Goal: Transaction & Acquisition: Purchase product/service

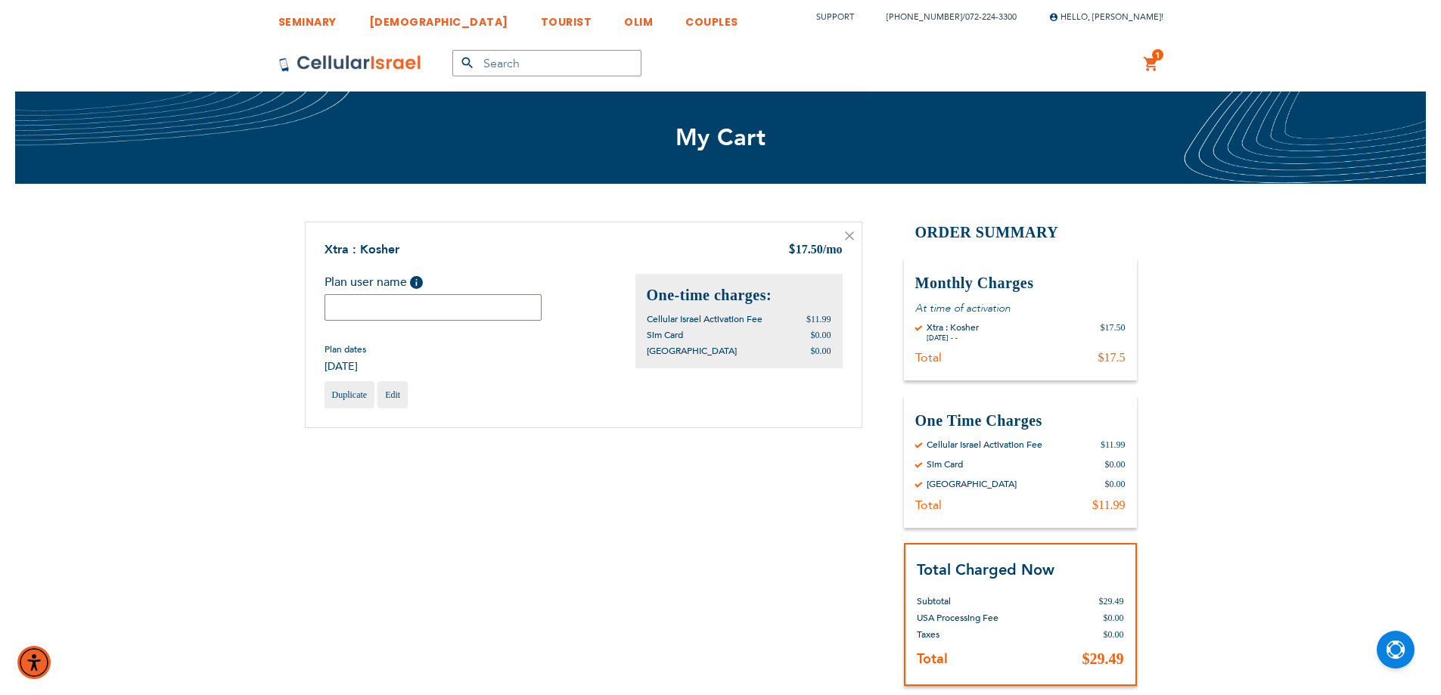
click at [471, 305] on input "text" at bounding box center [434, 307] width 218 height 26
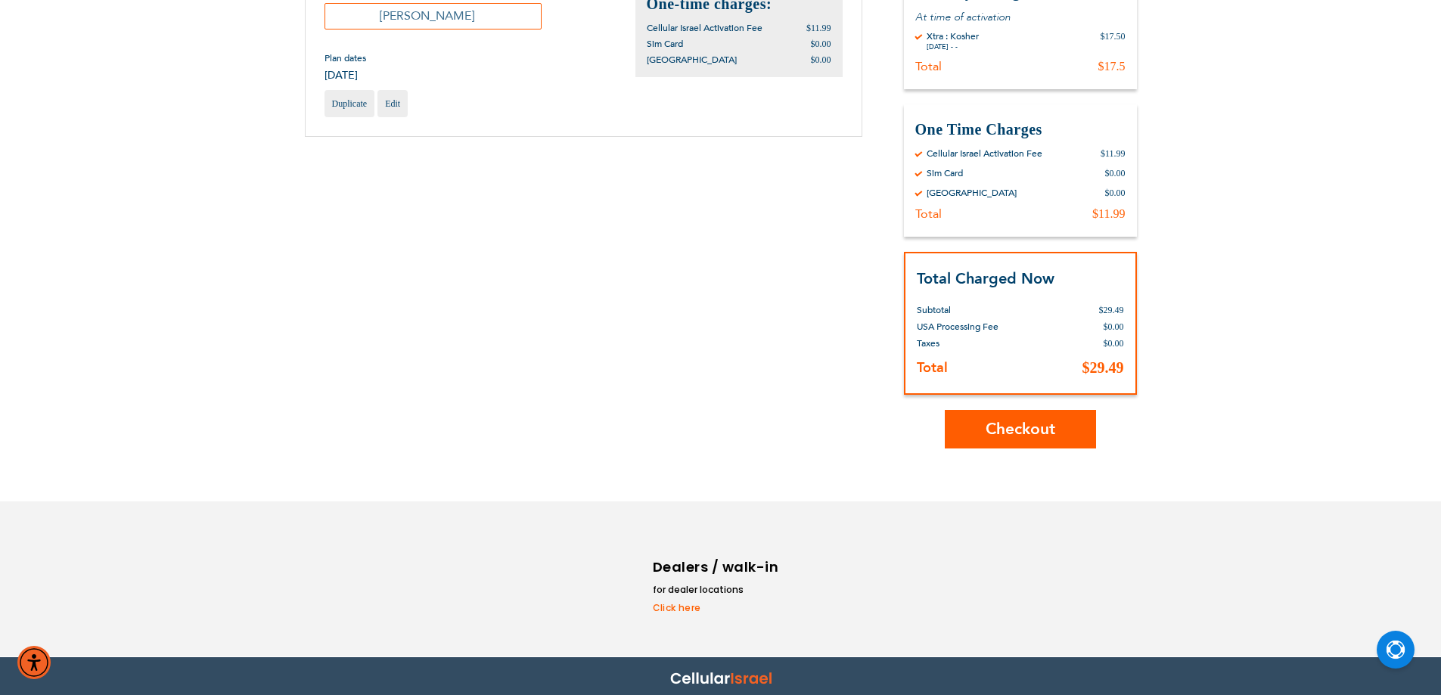
scroll to position [297, 0]
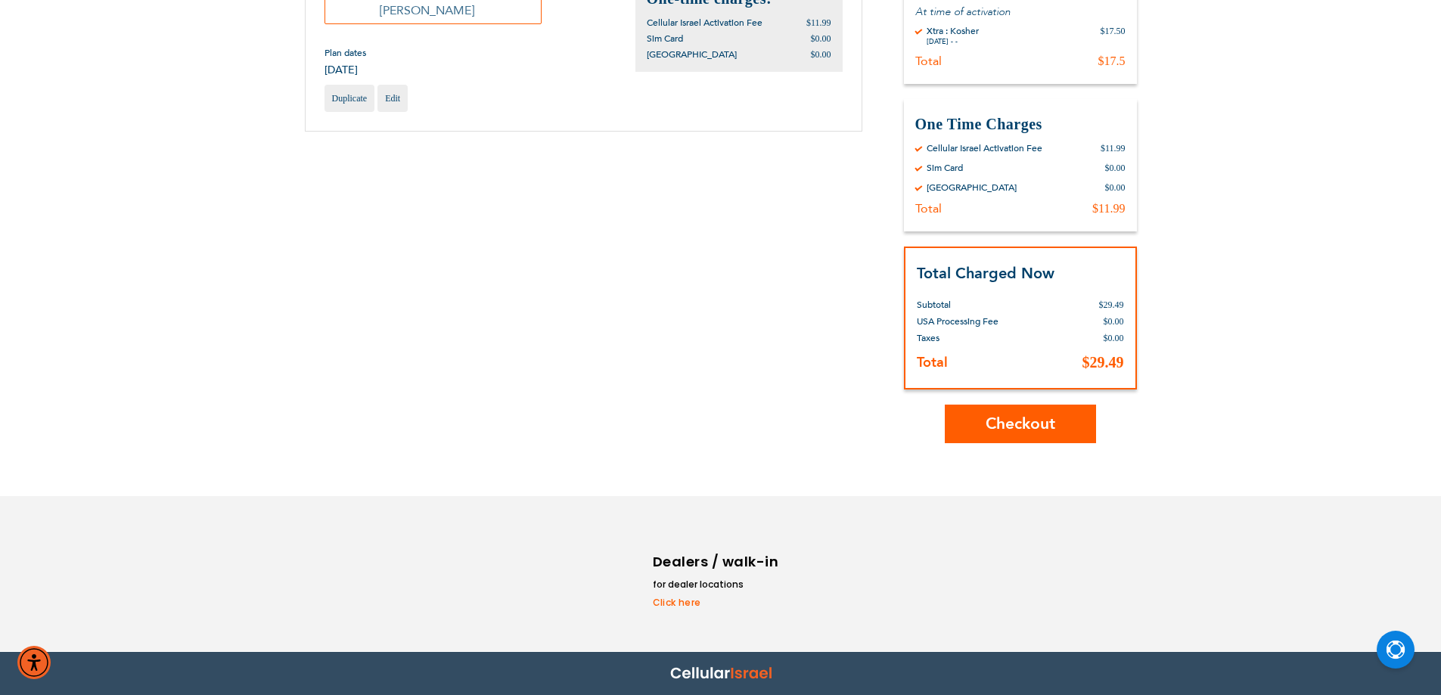
type input "[PERSON_NAME]"
click at [986, 419] on span "Checkout" at bounding box center [1021, 424] width 70 height 22
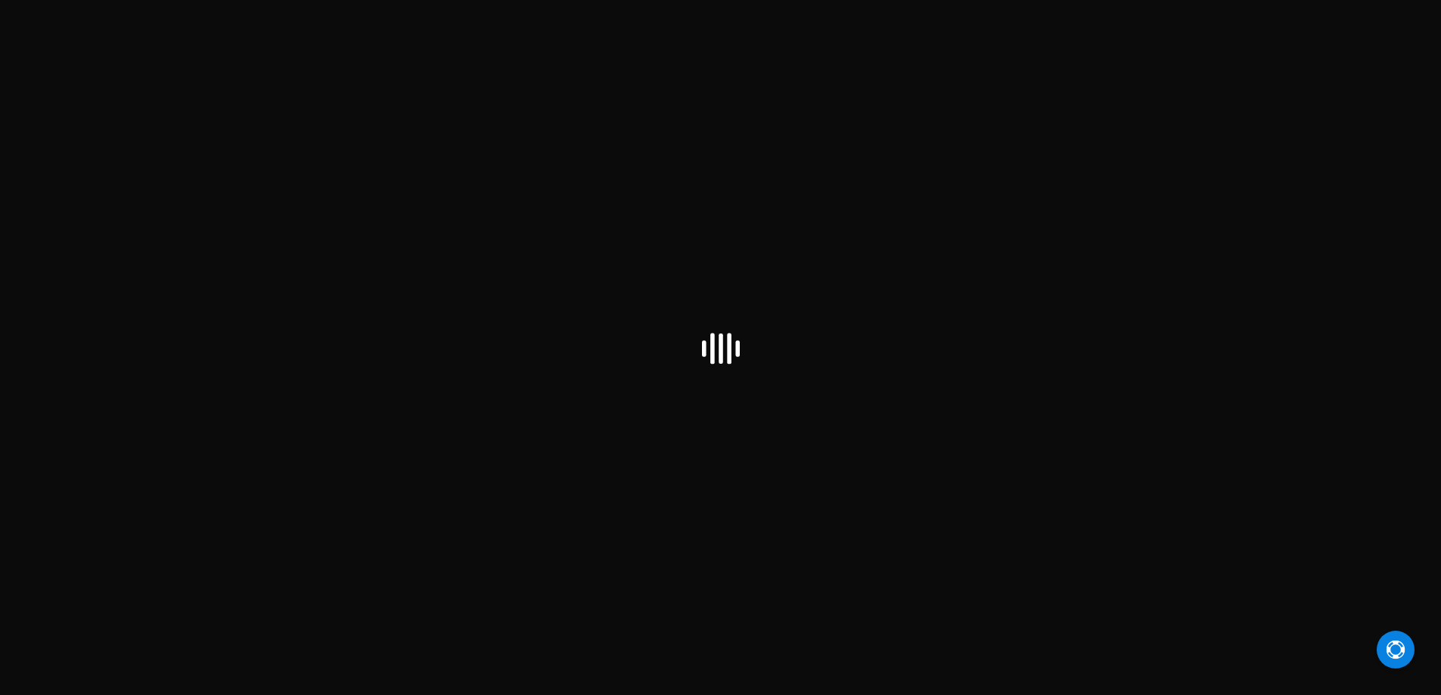
checkbox input "true"
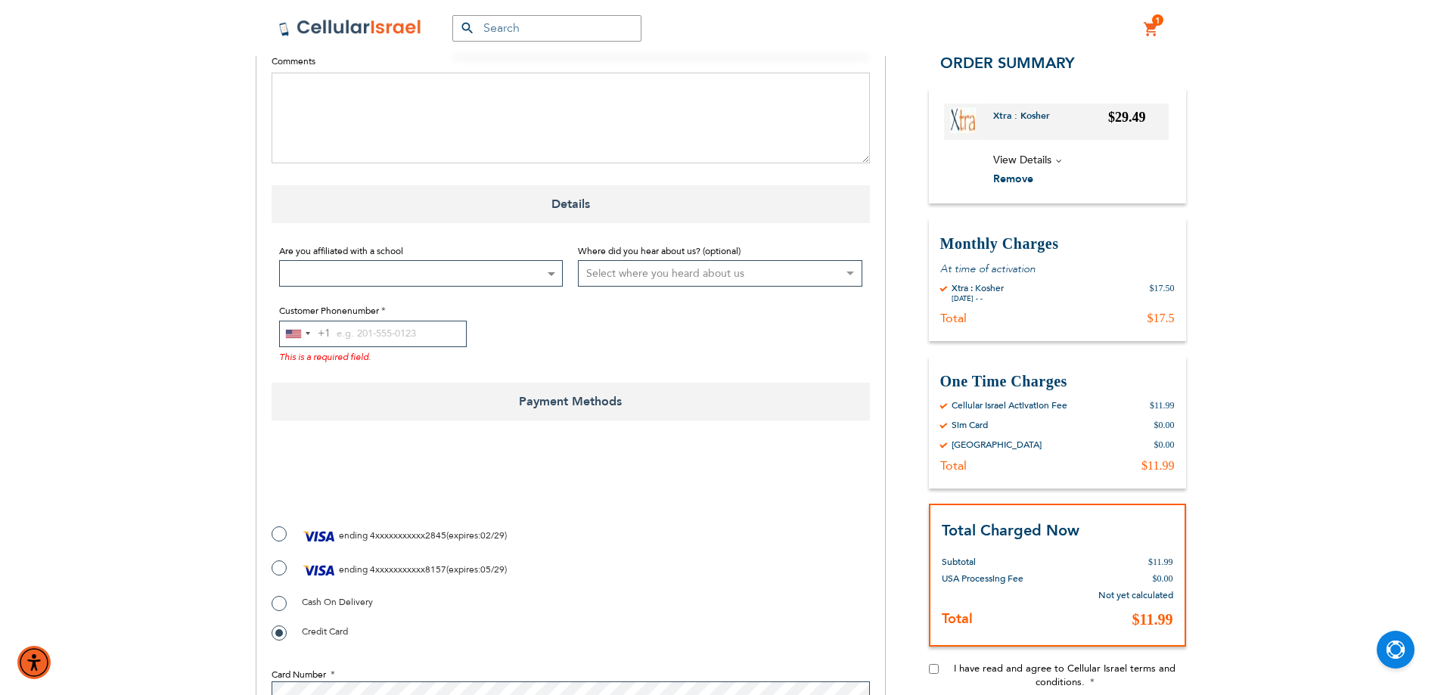
scroll to position [908, 0]
click at [309, 331] on div "Selected country" at bounding box center [308, 332] width 5 height 3
type input "972"
click at [371, 375] on li "Israel +972" at bounding box center [369, 390] width 179 height 31
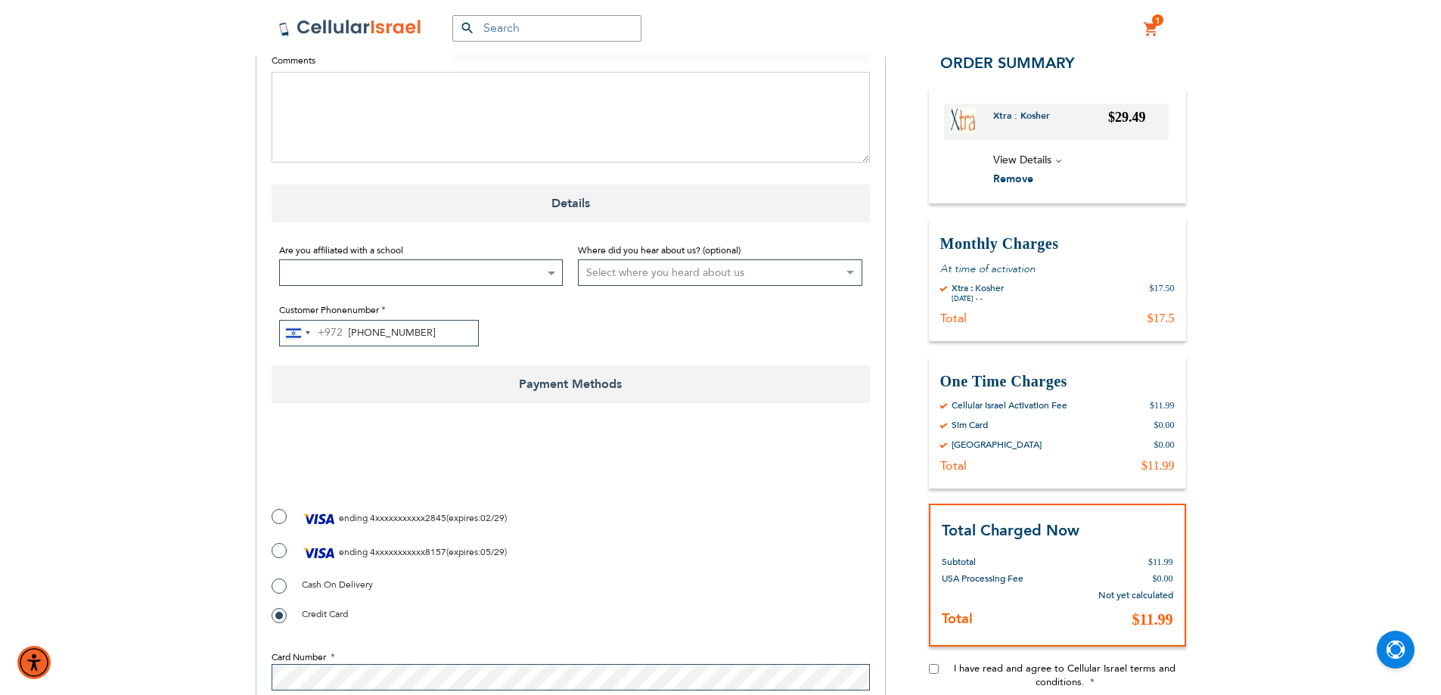
type input "72-224-3300"
click at [281, 542] on label "ending 4xxxxxxxxxxx8157 ( expires : 05/29 )" at bounding box center [389, 553] width 235 height 23
radio input "true"
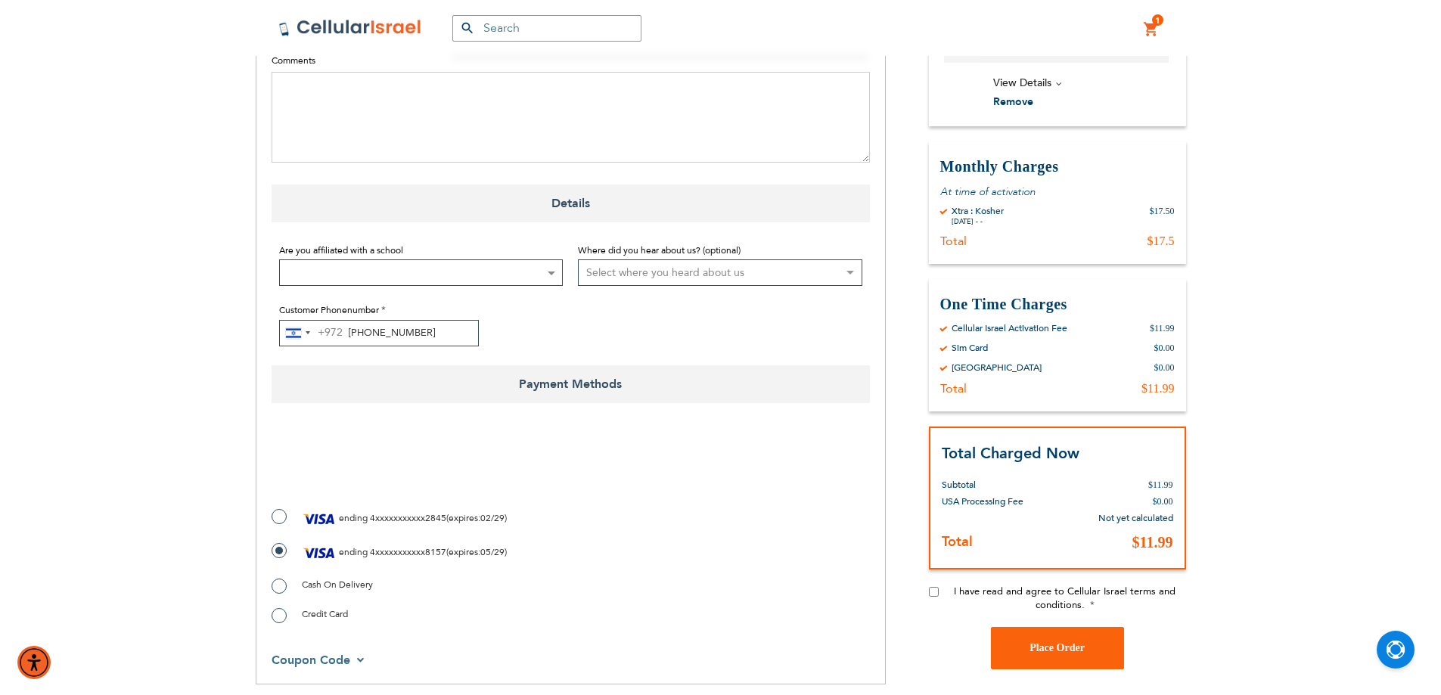
checkbox input "true"
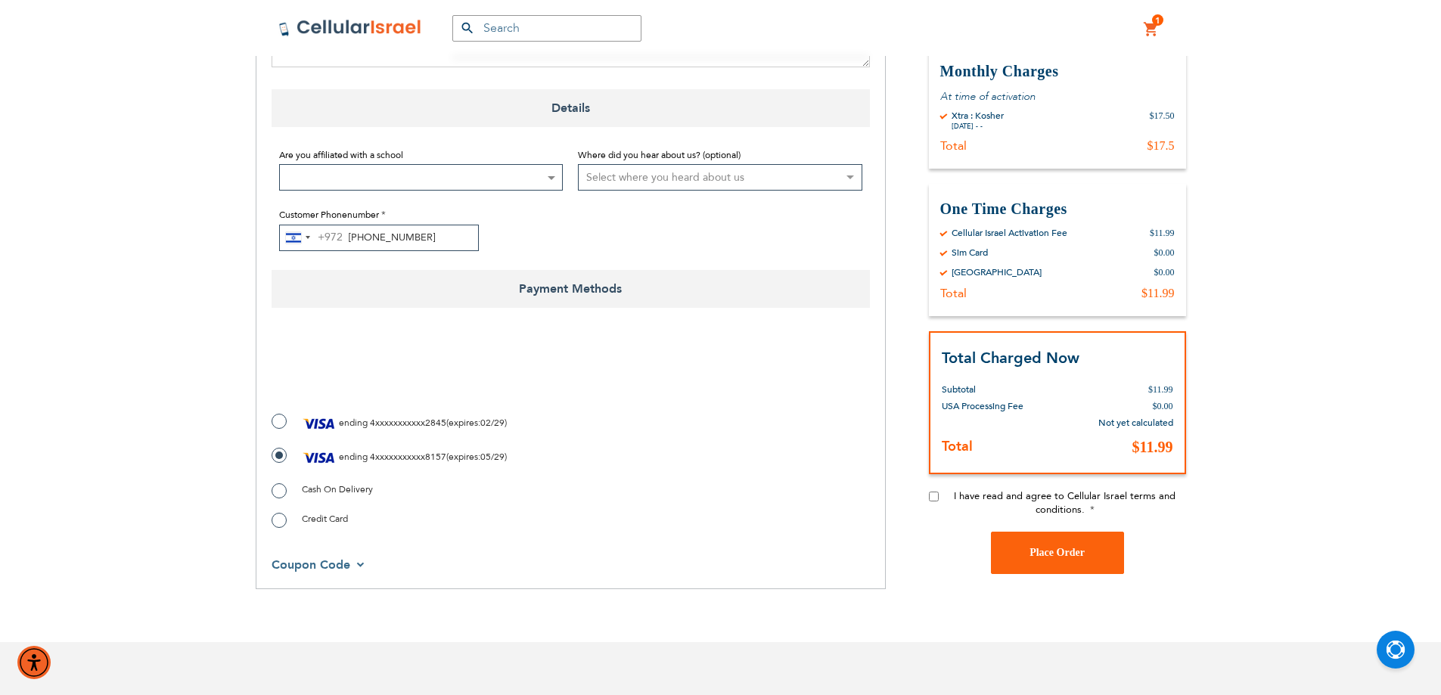
scroll to position [1111, 0]
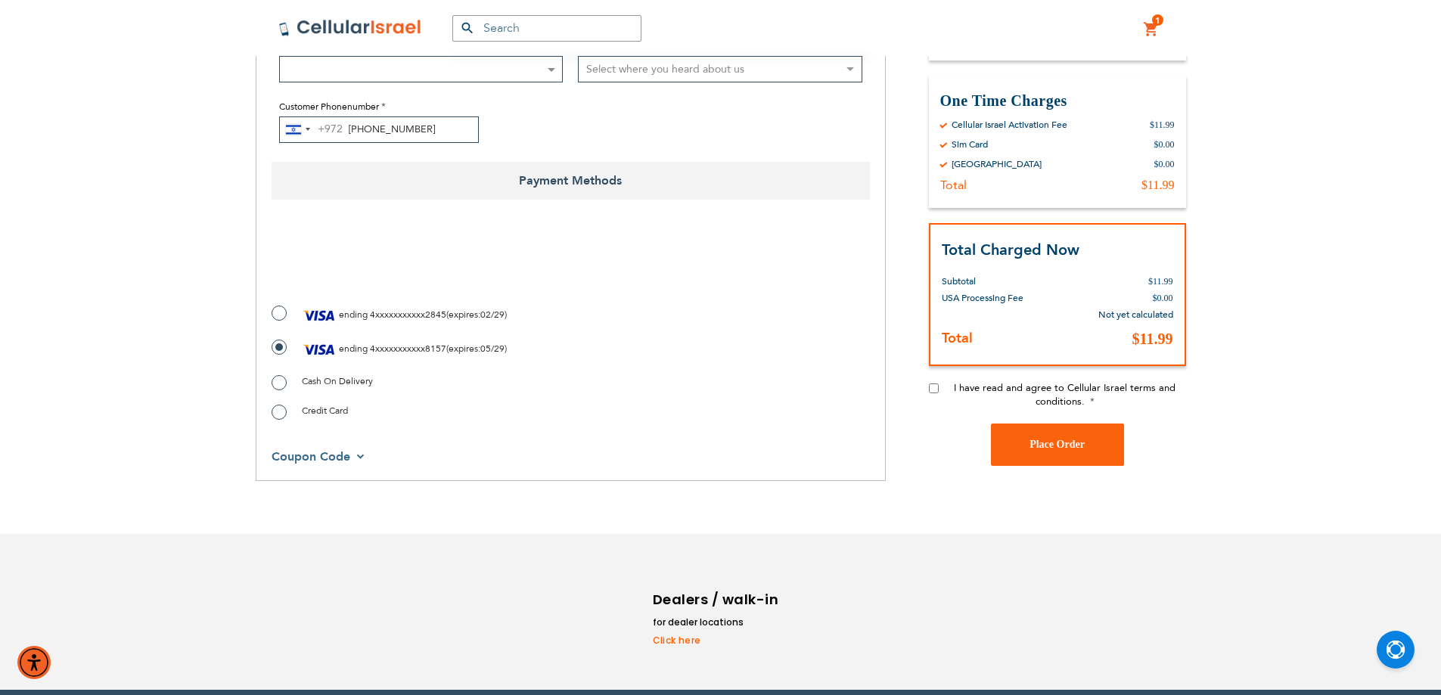
click at [931, 384] on input "I have read and agree to Cellular Israel terms and conditions." at bounding box center [934, 389] width 10 height 10
checkbox input "true"
click at [1046, 439] on span "Place Order" at bounding box center [1057, 444] width 55 height 11
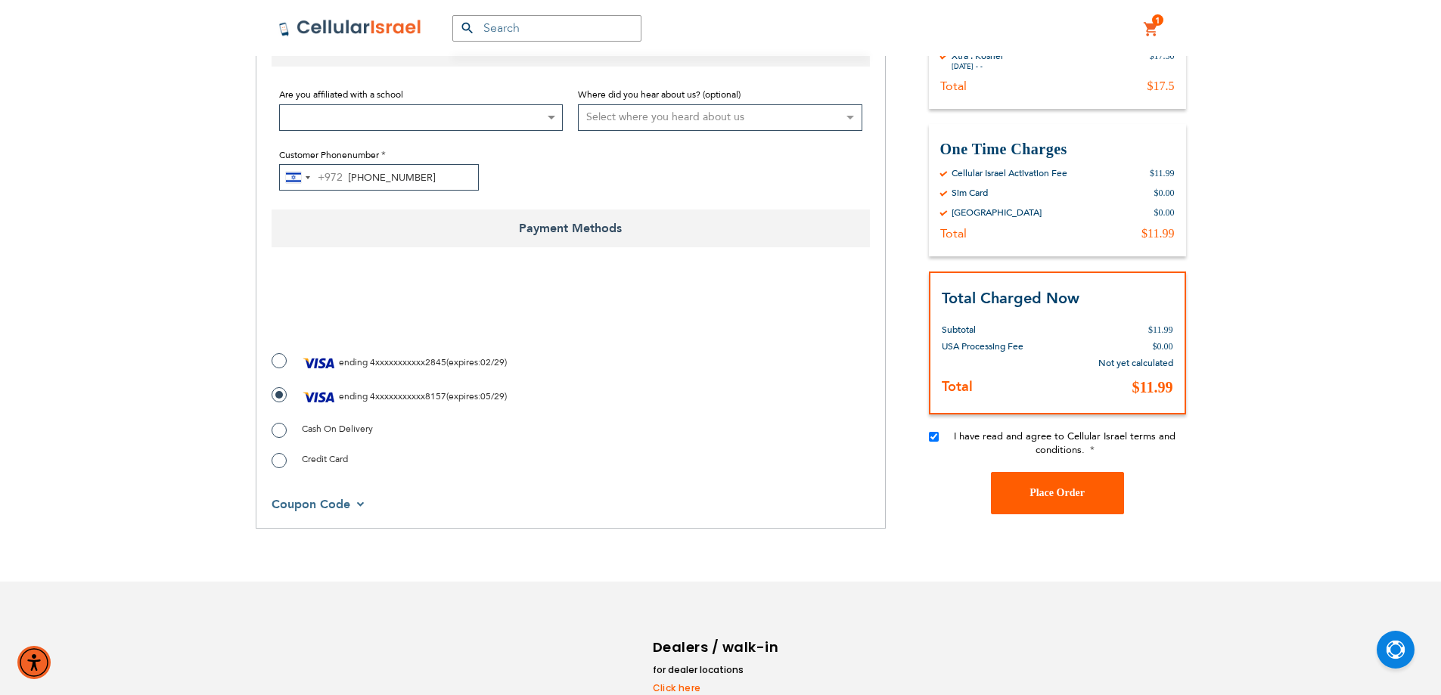
scroll to position [1159, 0]
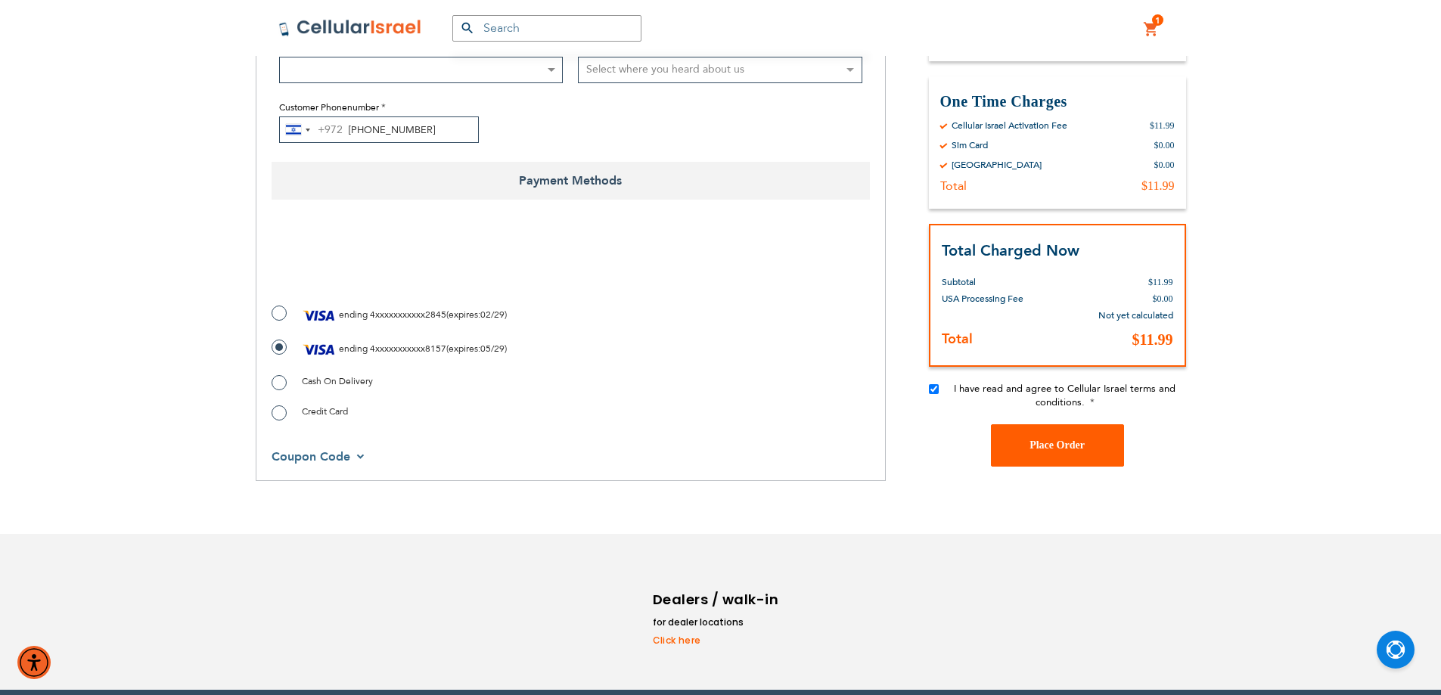
click at [1066, 424] on button "Place Order" at bounding box center [1057, 445] width 133 height 42
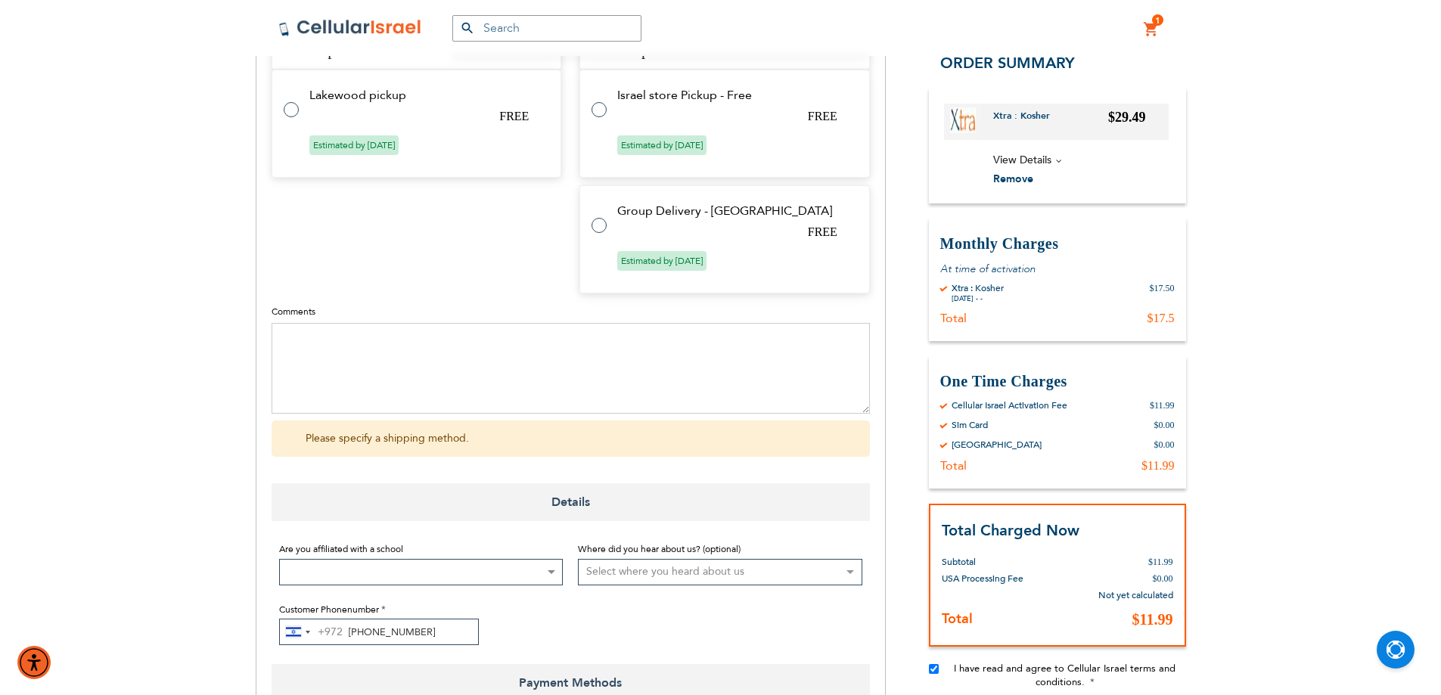
scroll to position [554, 0]
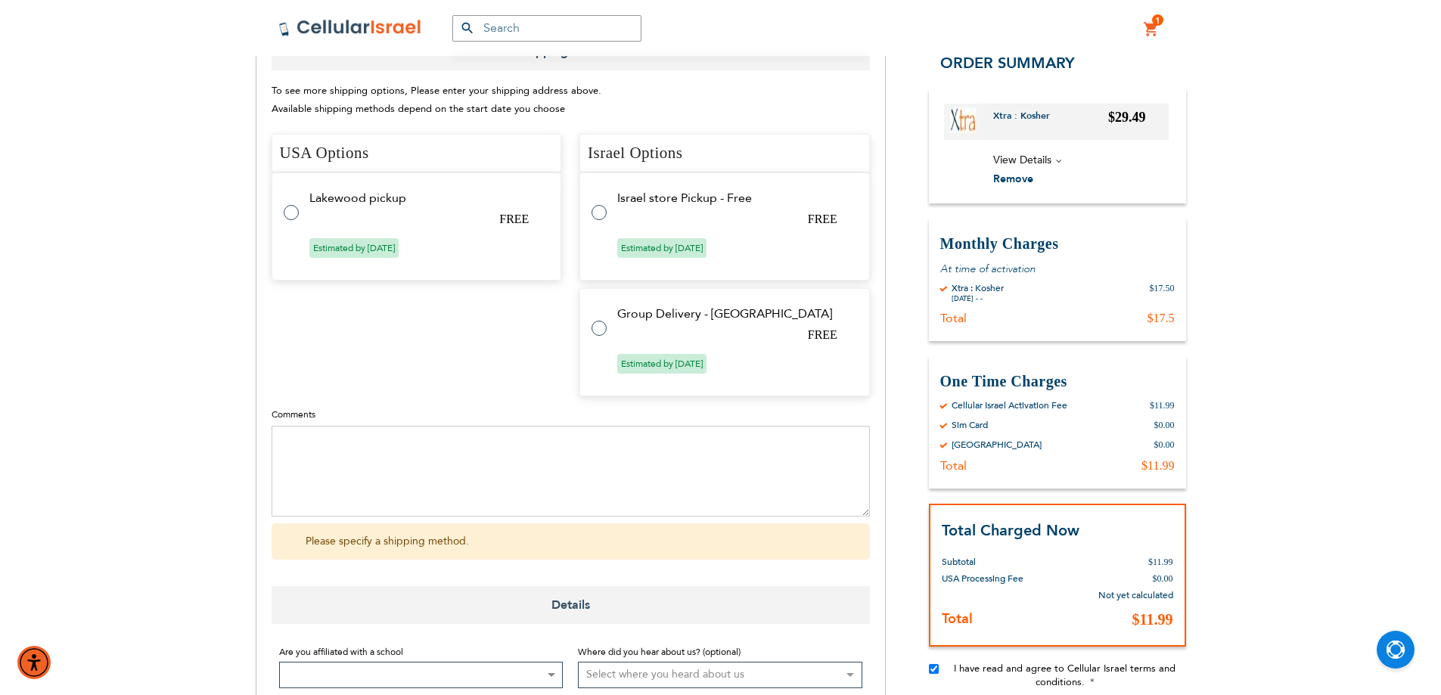
click at [598, 204] on label at bounding box center [607, 204] width 30 height 0
radio input "true"
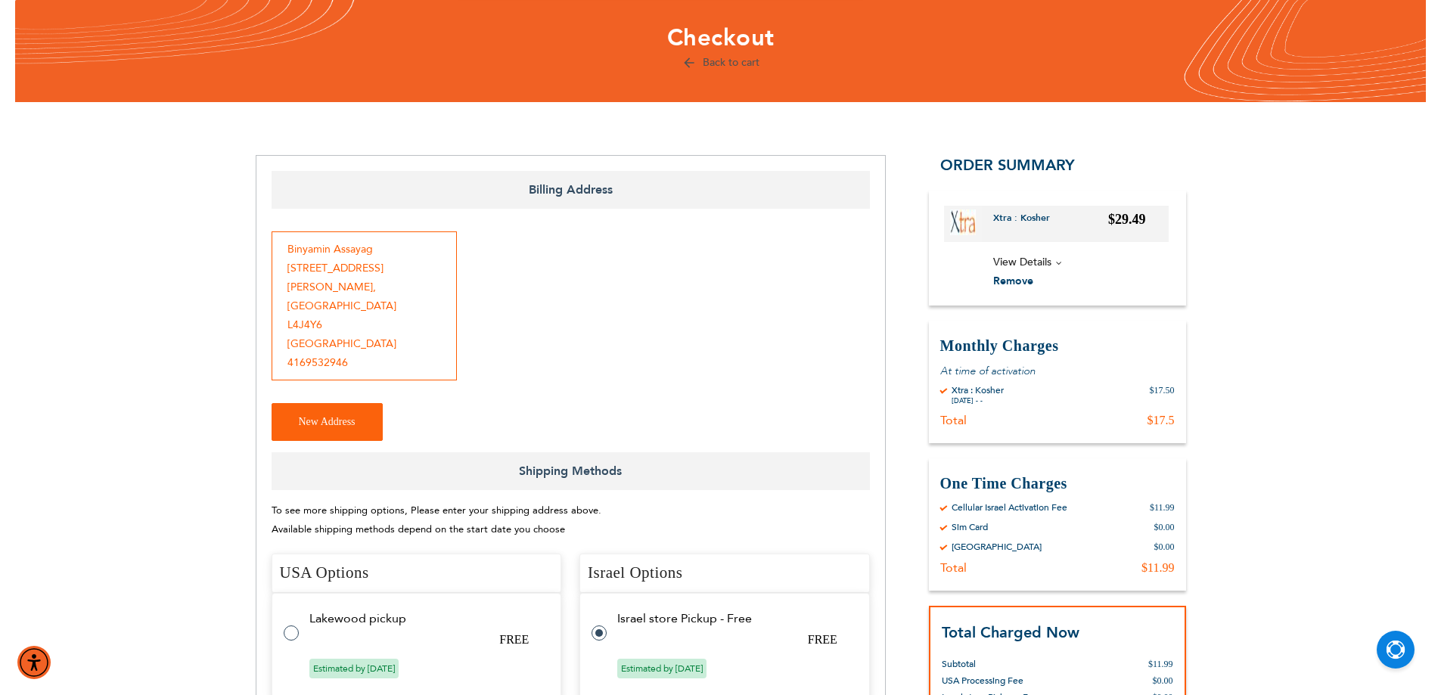
scroll to position [0, 0]
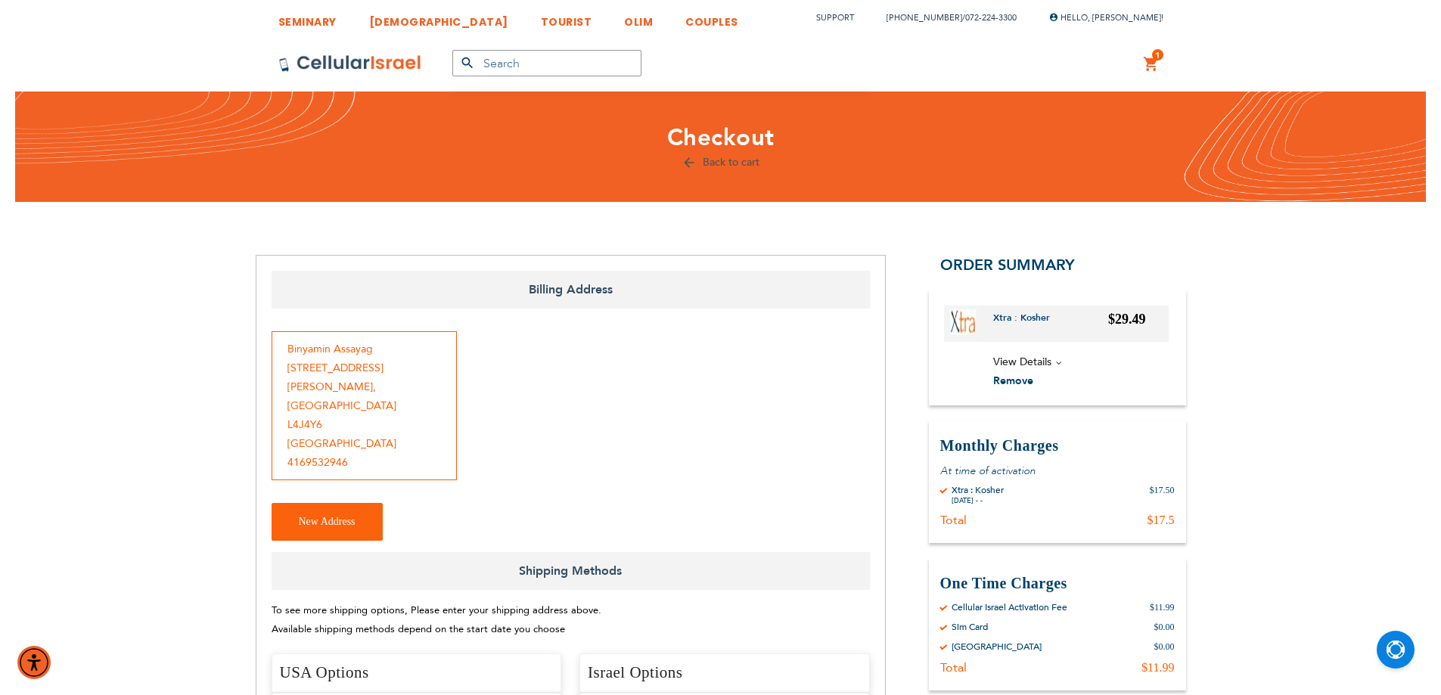
click at [400, 343] on div "Binyamin Assayag 167 rodeo drive Thornhill , Ontario L4J4Y6 Canada 4169532946" at bounding box center [364, 405] width 185 height 149
click at [396, 349] on div "Binyamin Assayag 167 rodeo drive Thornhill , Ontario L4J4Y6 Canada 4169532946" at bounding box center [364, 405] width 185 height 149
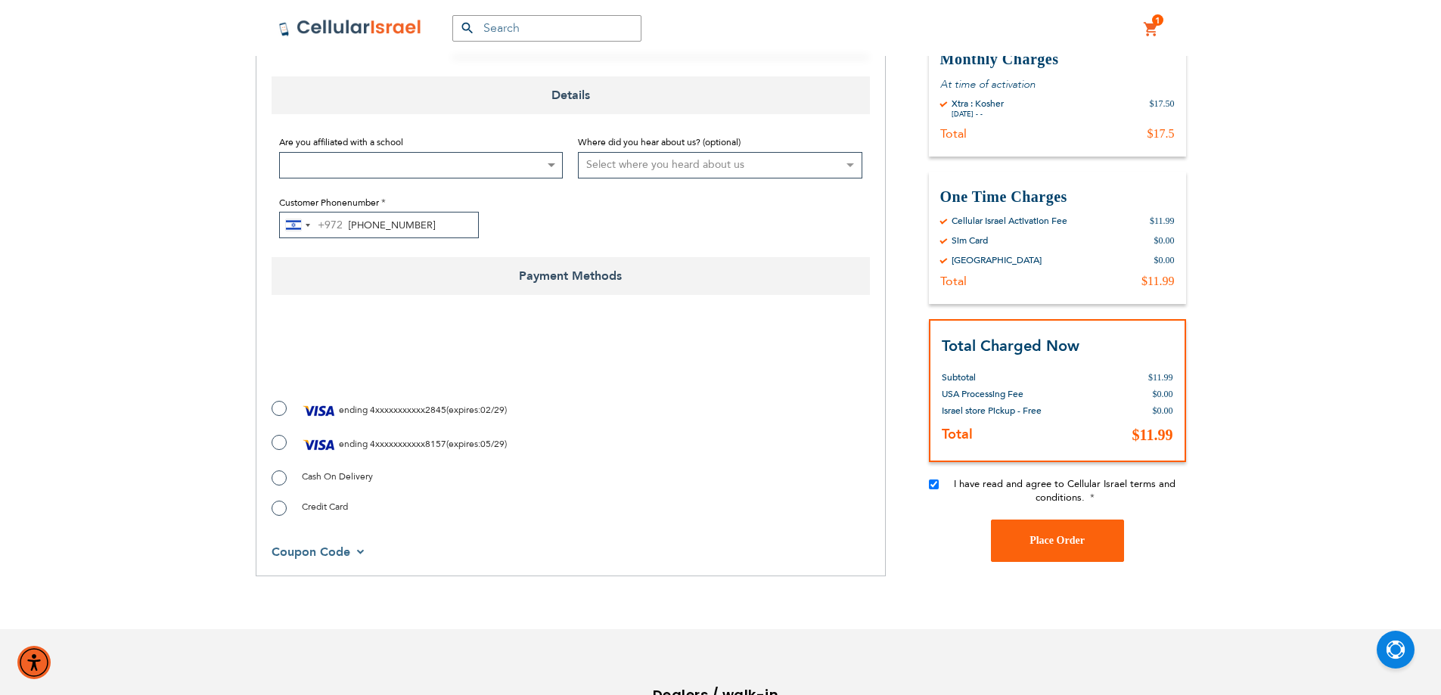
scroll to position [1077, 0]
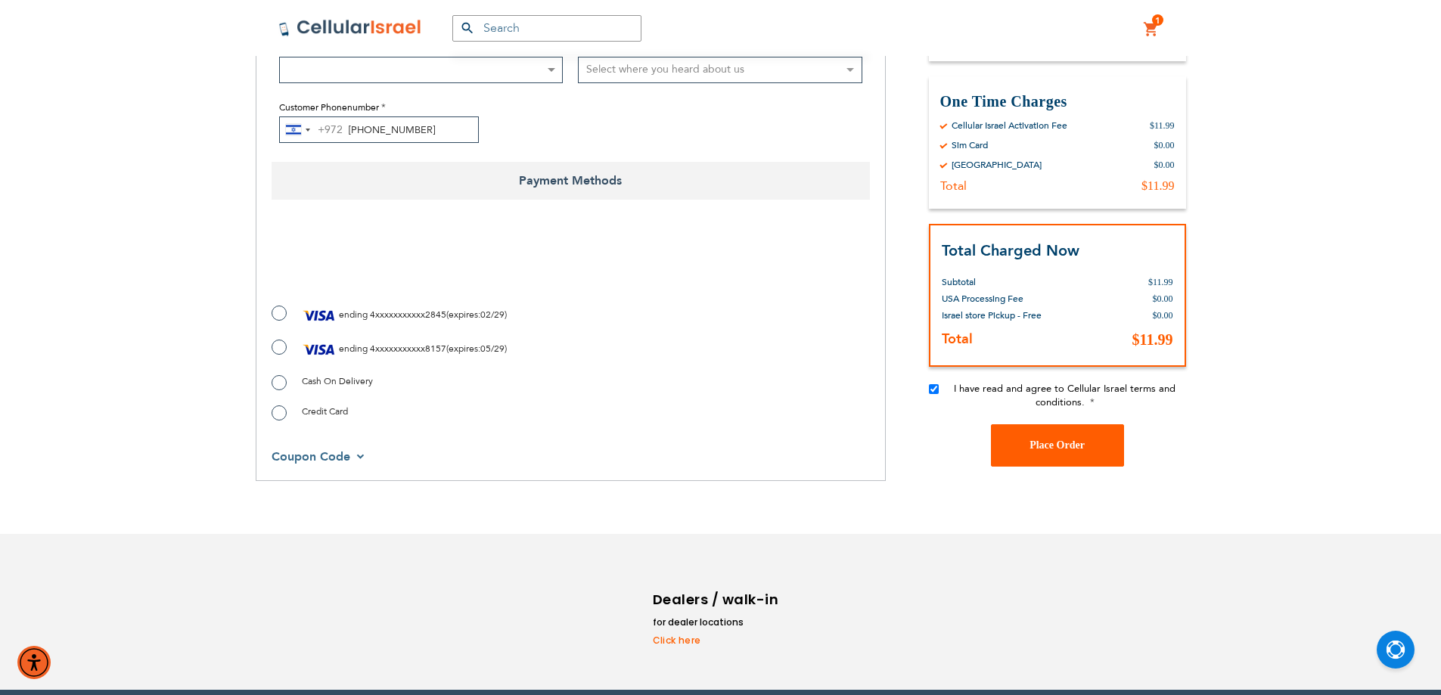
click at [1031, 424] on button "Place Order" at bounding box center [1057, 445] width 133 height 42
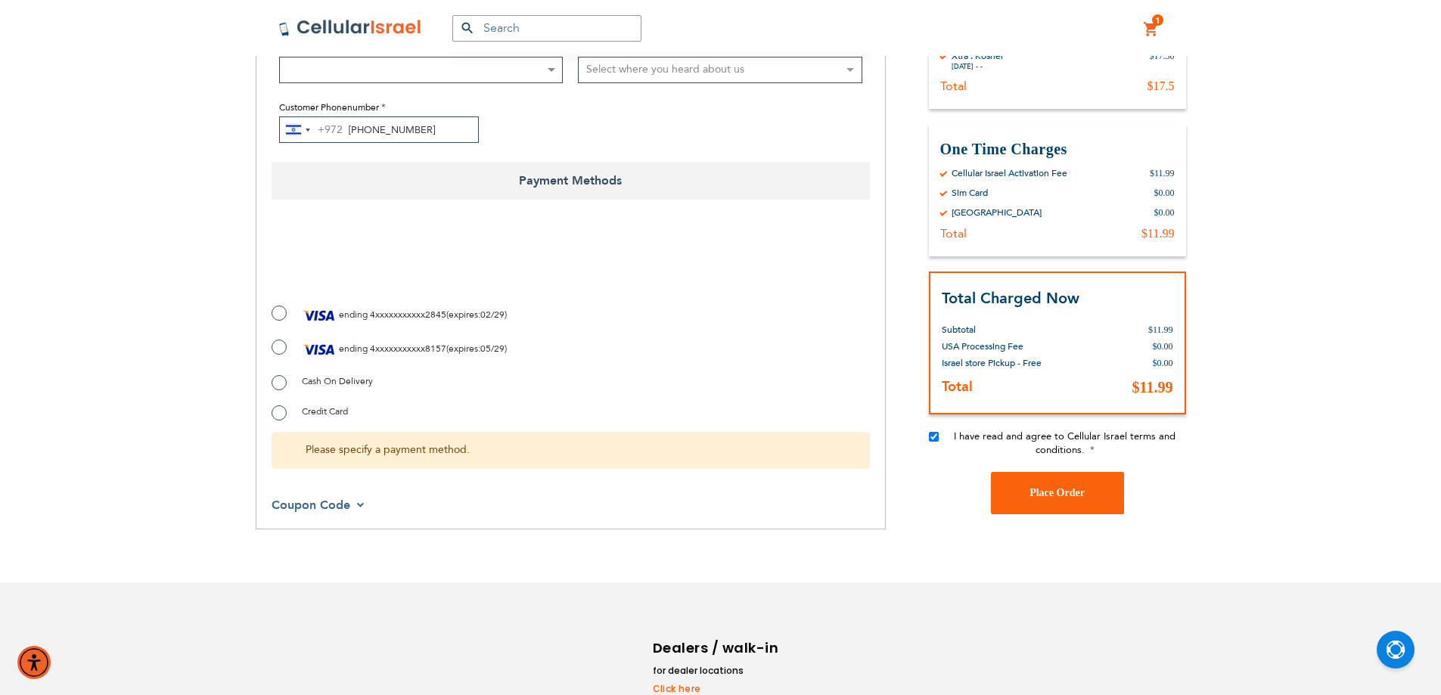
click at [280, 338] on label "ending 4xxxxxxxxxxx8157 ( expires : 05/29 )" at bounding box center [389, 349] width 235 height 23
radio input "true"
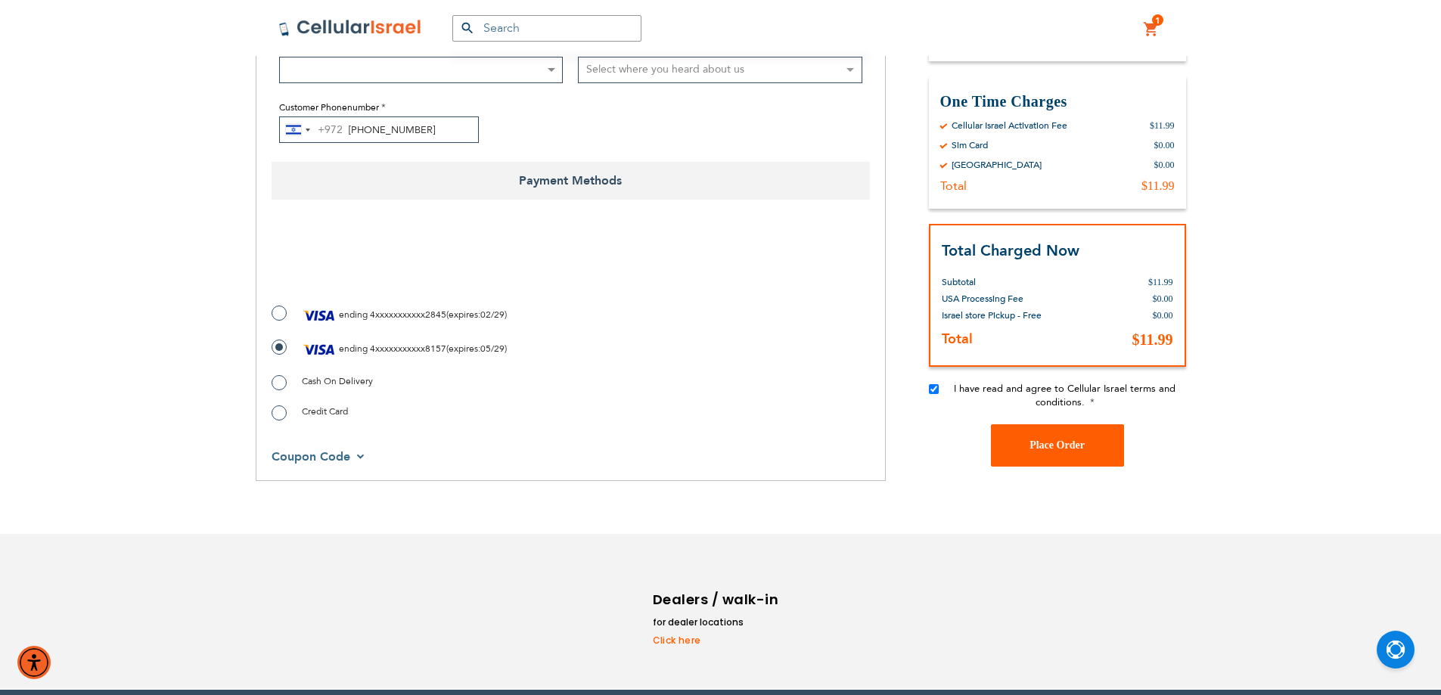
click at [1036, 424] on button "Place Order" at bounding box center [1057, 445] width 133 height 42
